Goal: Task Accomplishment & Management: Manage account settings

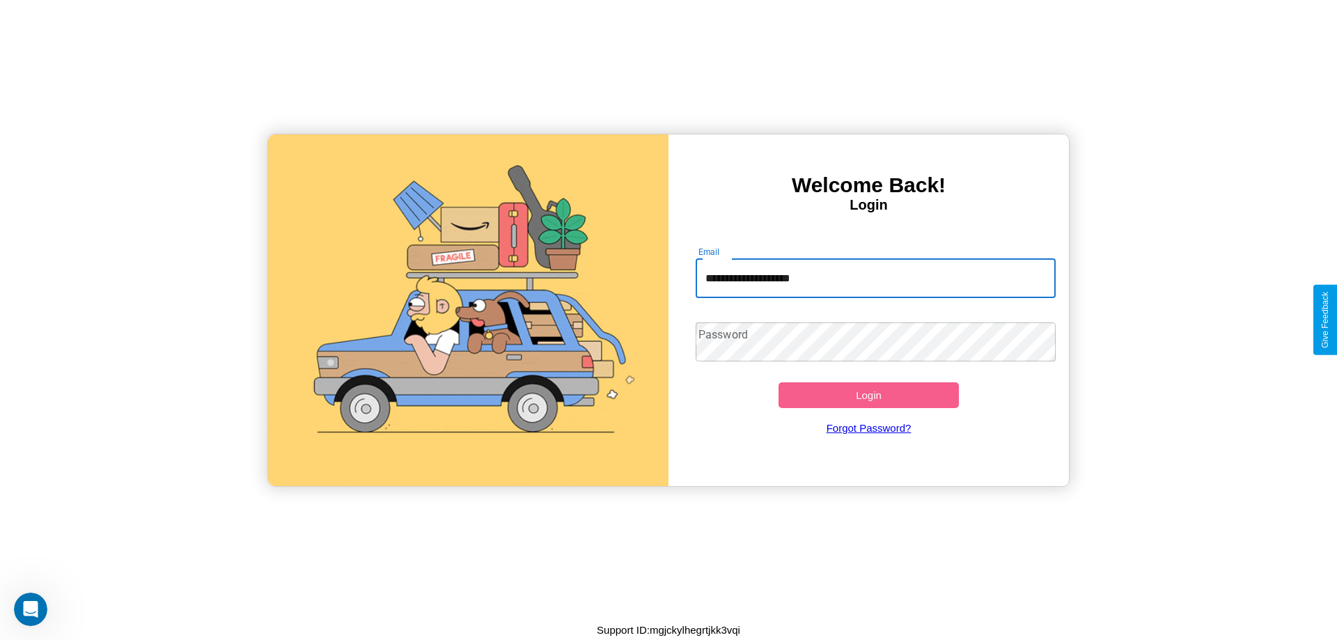
type input "**********"
click at [868, 395] on button "Login" at bounding box center [868, 395] width 180 height 26
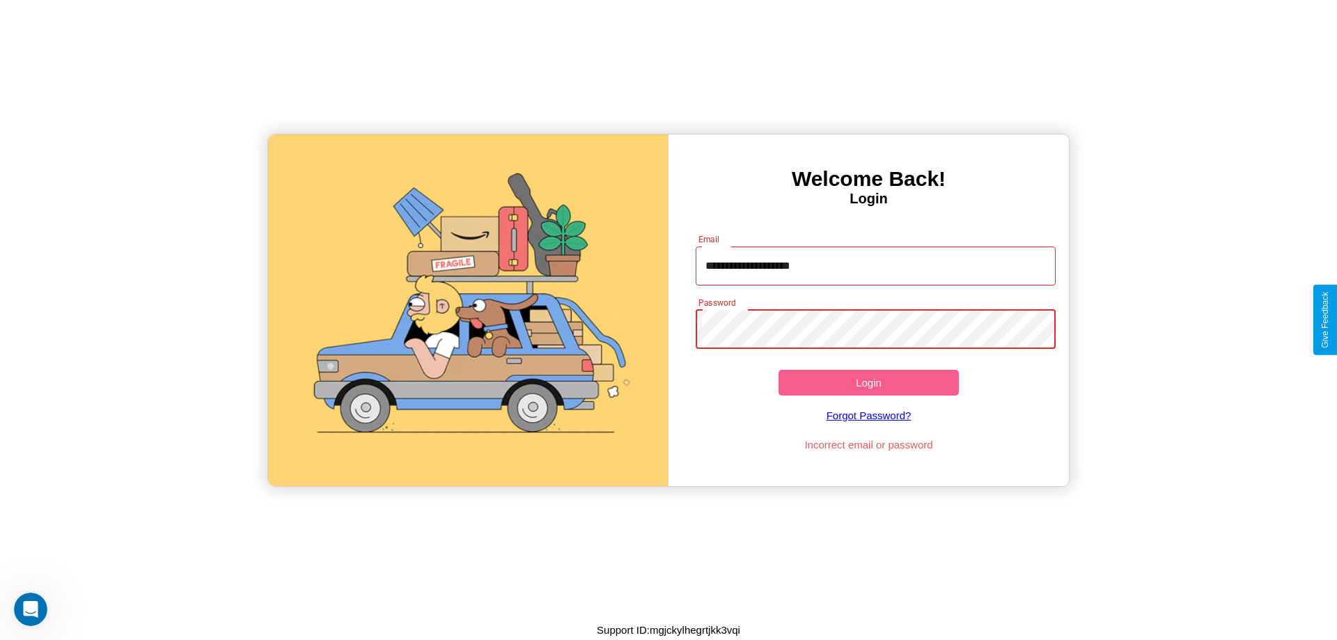
click at [868, 382] on button "Login" at bounding box center [868, 383] width 180 height 26
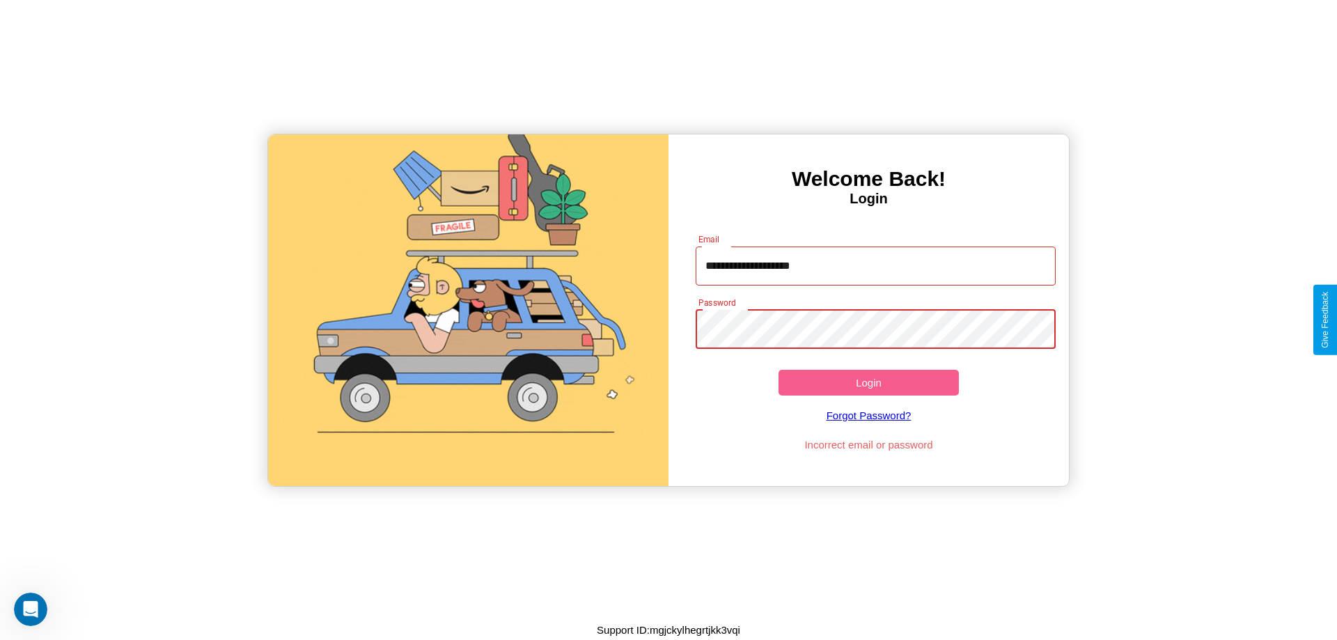
click at [868, 382] on button "Login" at bounding box center [868, 383] width 180 height 26
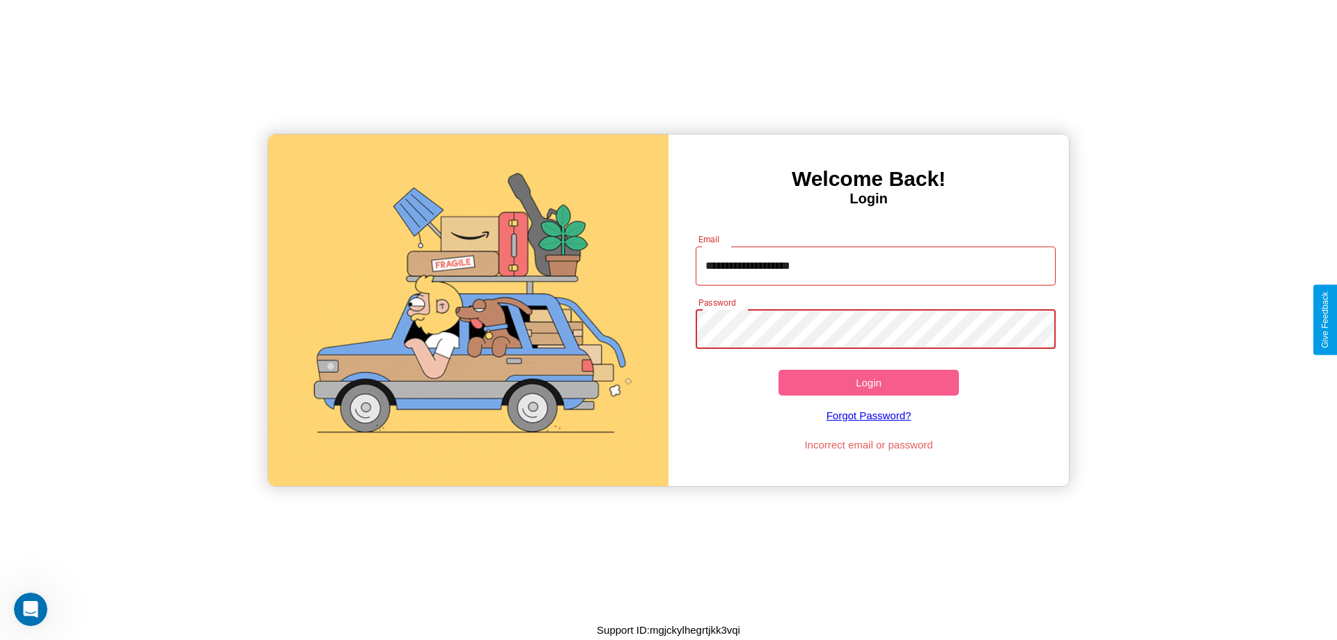
click at [868, 382] on button "Login" at bounding box center [868, 383] width 180 height 26
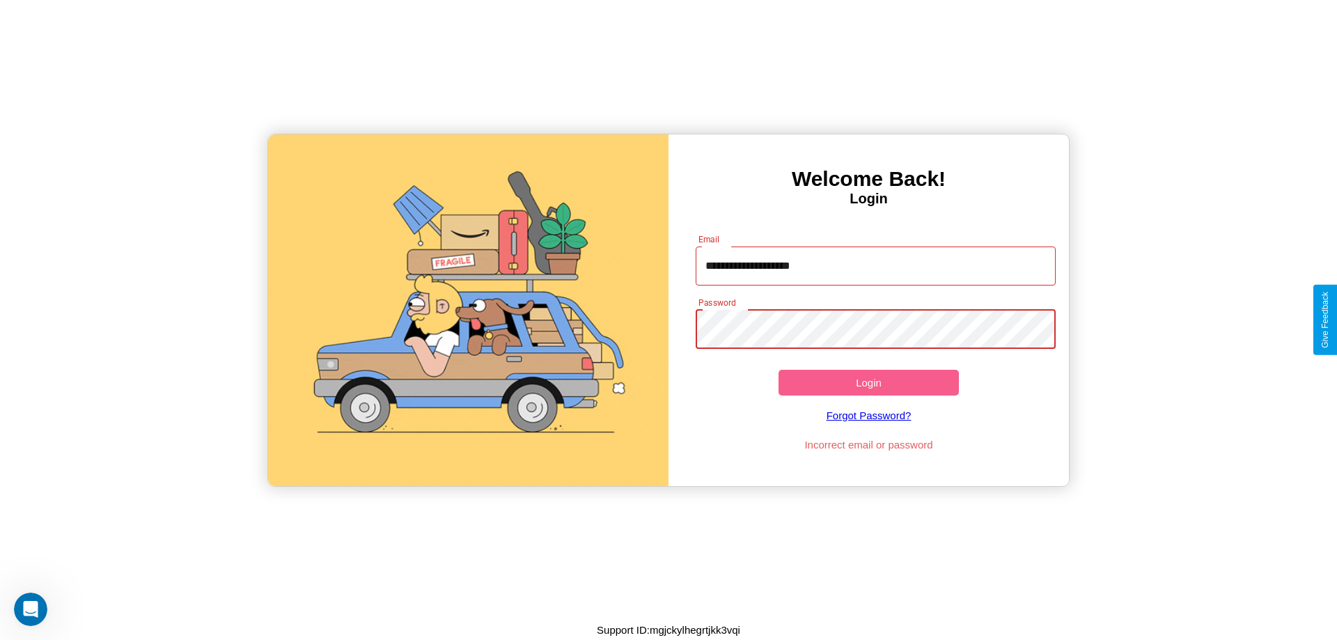
click at [868, 382] on button "Login" at bounding box center [868, 383] width 180 height 26
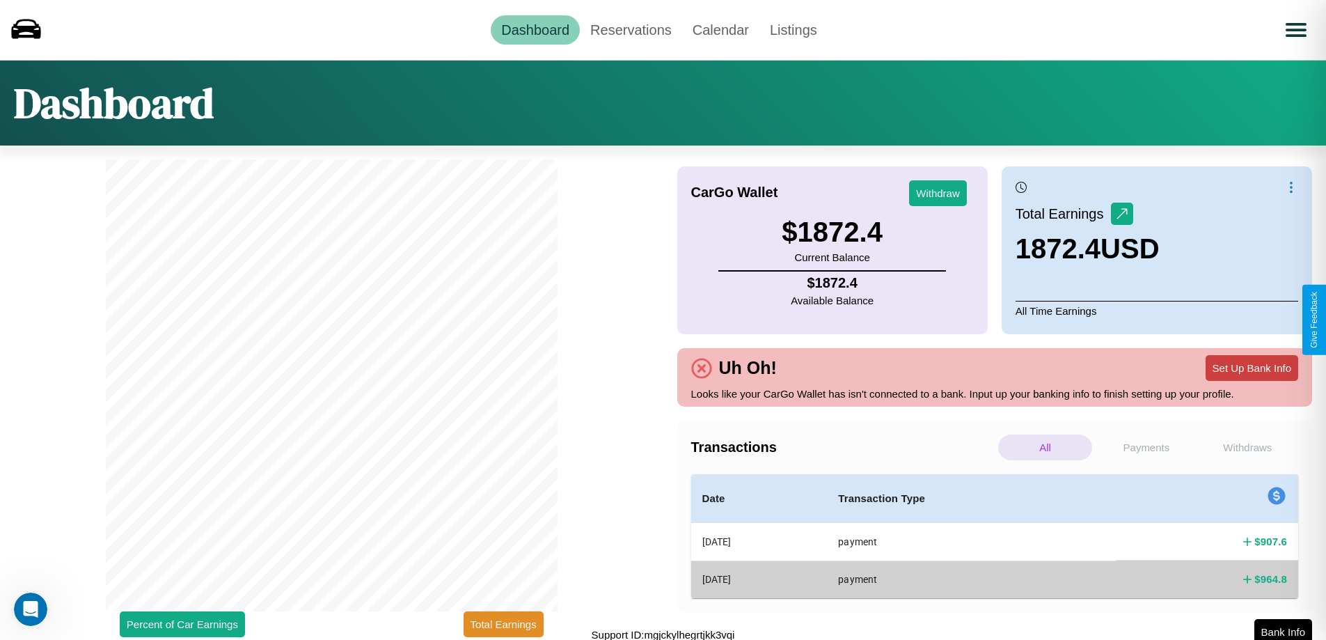
click at [1252, 368] on button "Set Up Bank Info" at bounding box center [1252, 368] width 93 height 26
